Goal: Register for event/course

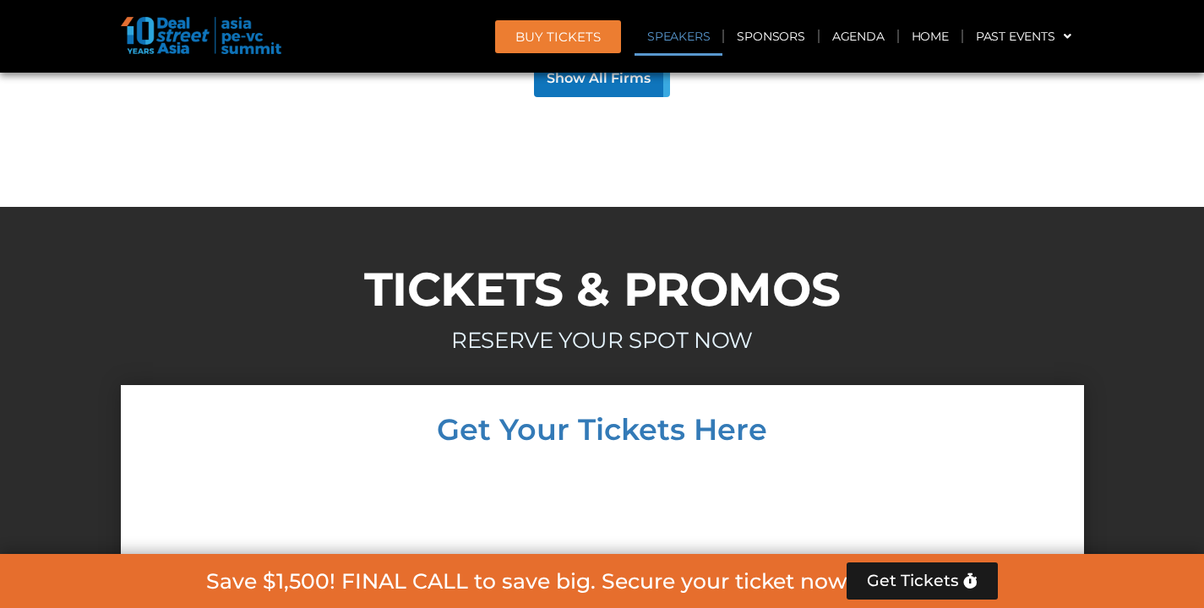
scroll to position [14435, 0]
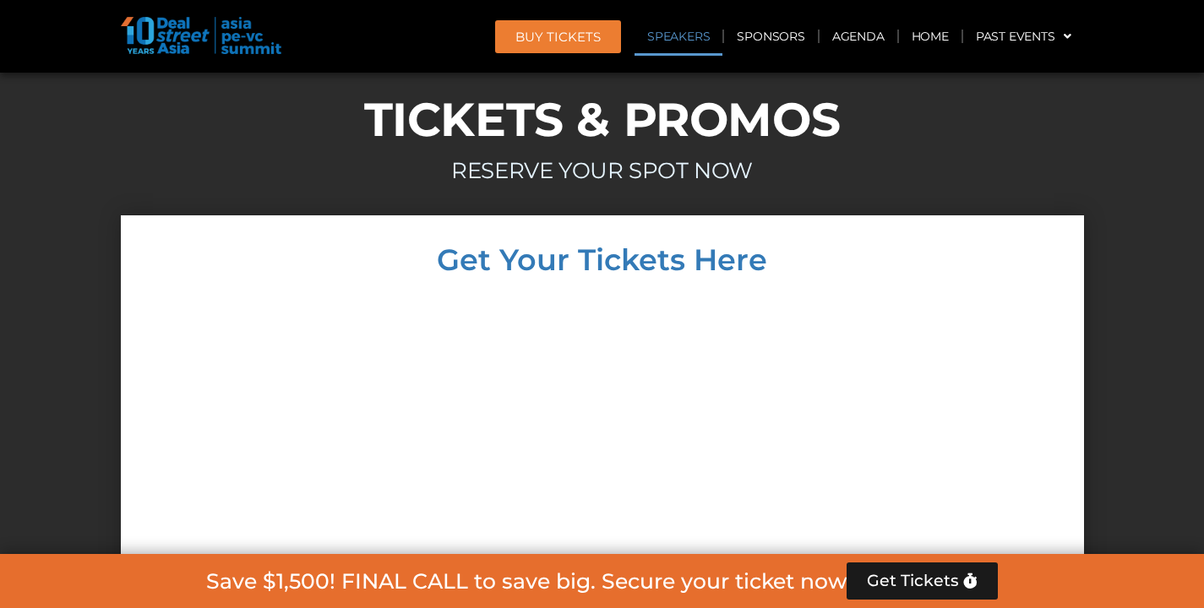
scroll to position [14597, 0]
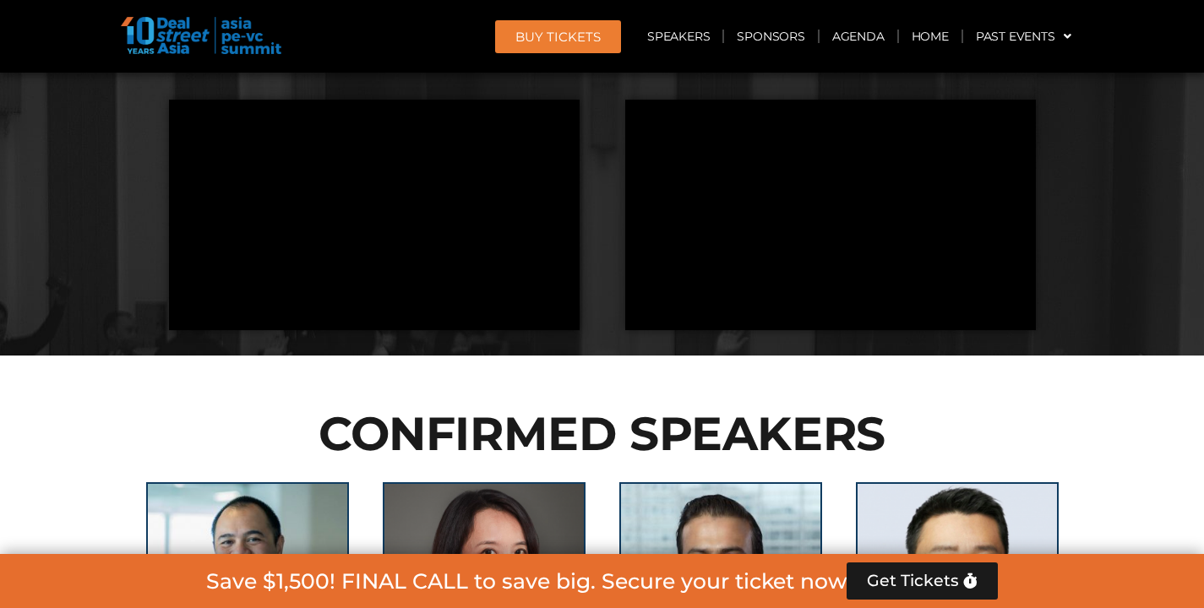
scroll to position [1499, 0]
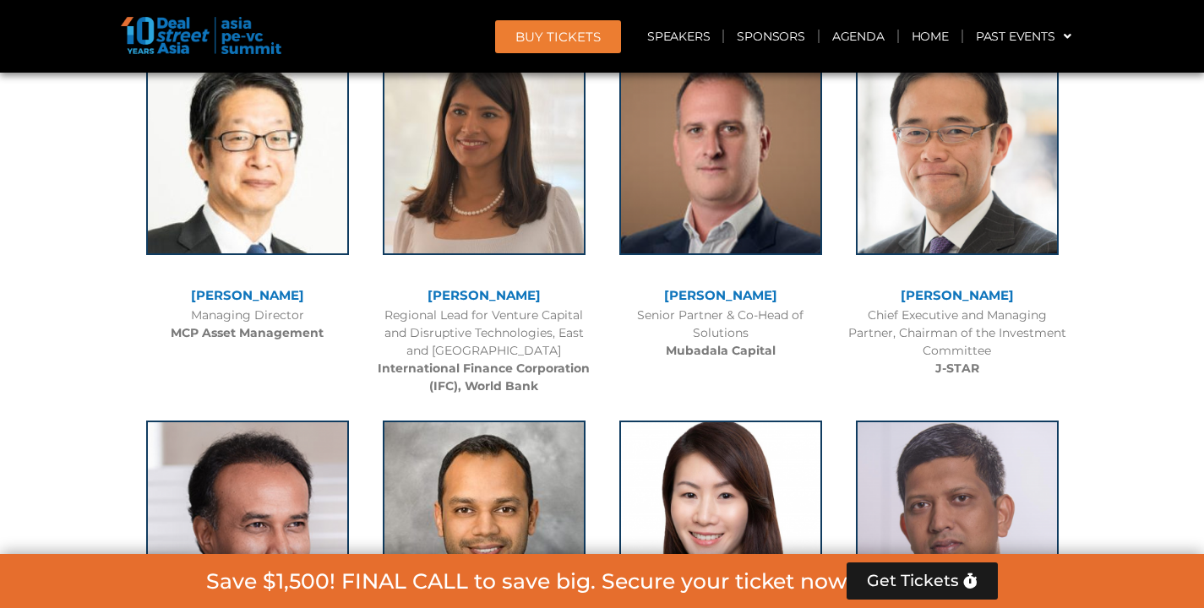
click at [956, 583] on span "Get Tickets" at bounding box center [913, 581] width 92 height 17
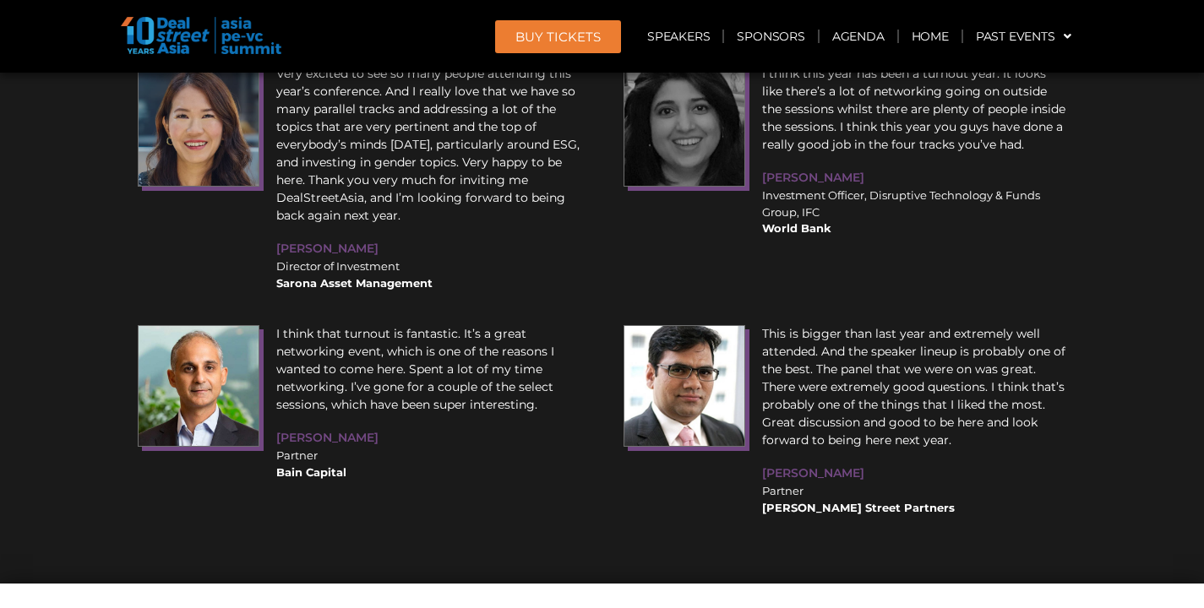
scroll to position [20460, 0]
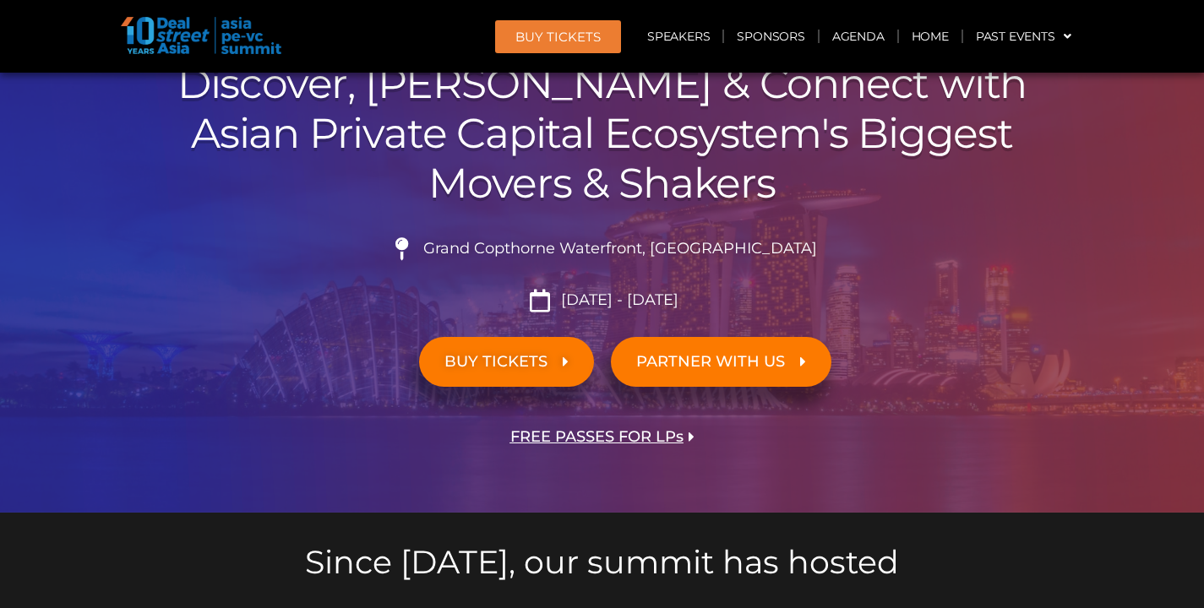
scroll to position [249, 0]
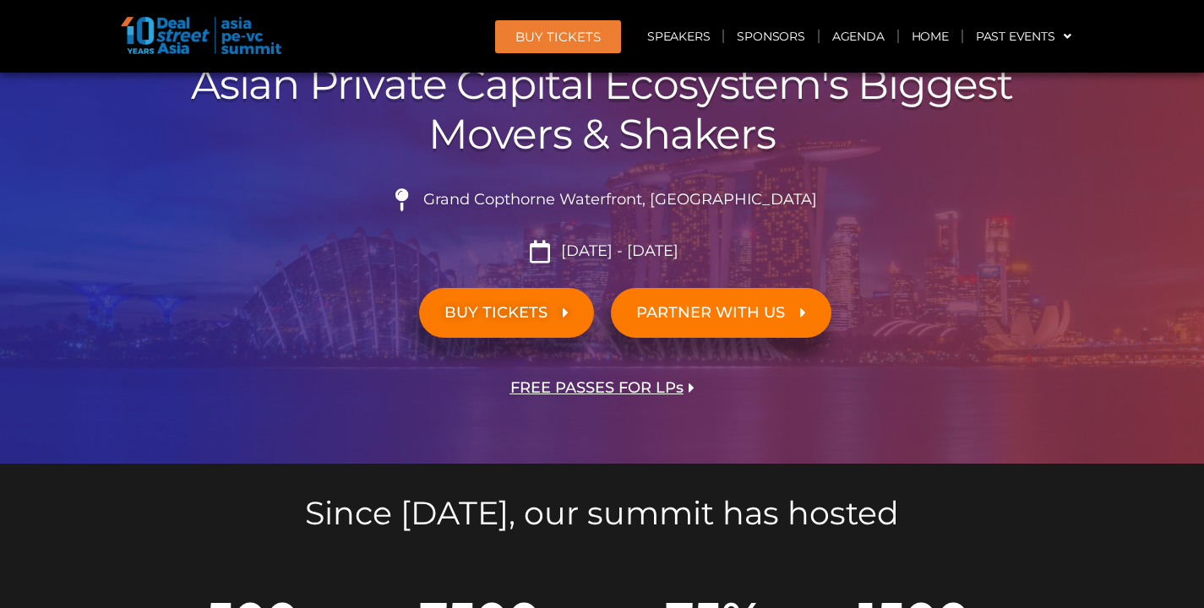
click at [544, 316] on span "BUY TICKETS" at bounding box center [495, 313] width 103 height 16
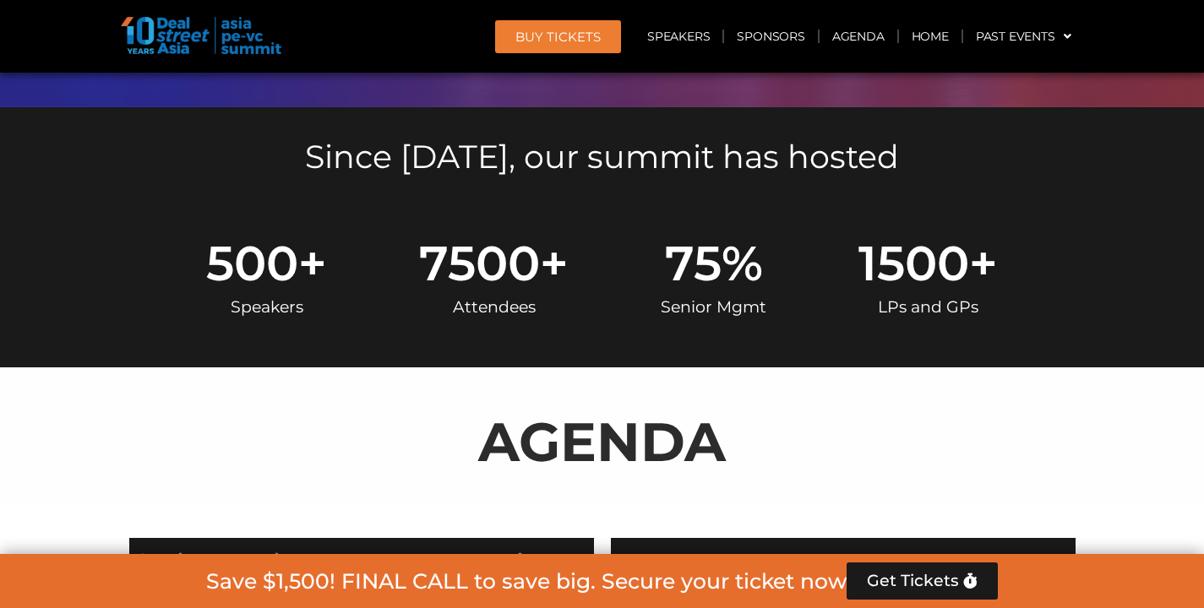
scroll to position [0, 0]
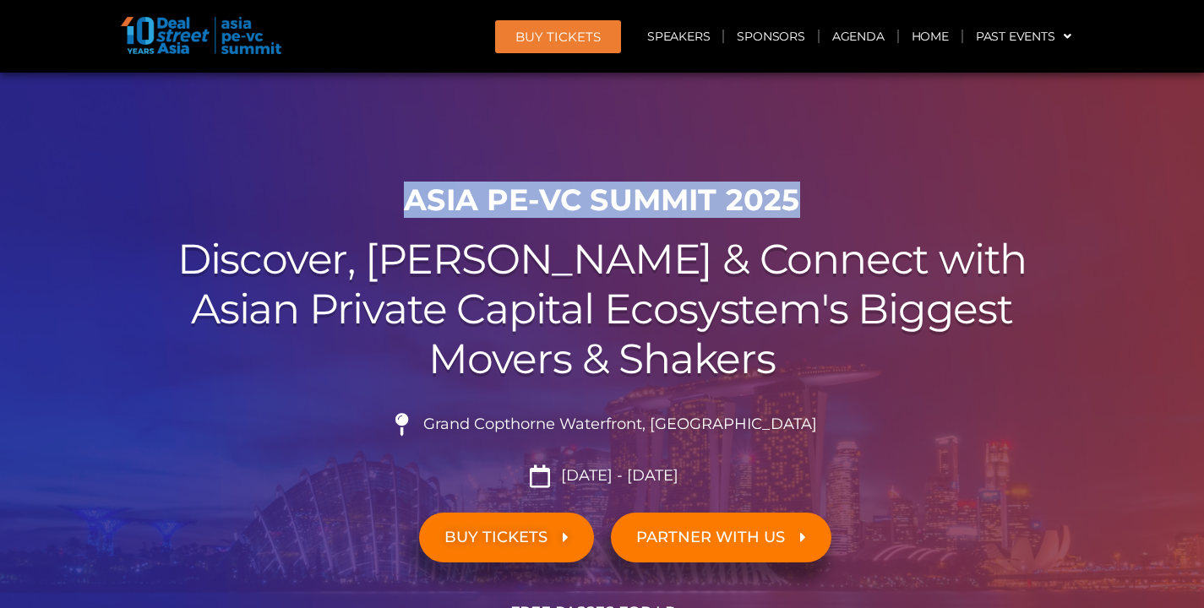
drag, startPoint x: 411, startPoint y: 199, endPoint x: 806, endPoint y: 205, distance: 395.4
click at [806, 208] on h1 "ASIA PE-VC Summit 2025" at bounding box center [602, 199] width 946 height 35
copy h1 "ASIA PE-VC Summit 2025"
